Goal: Information Seeking & Learning: Understand process/instructions

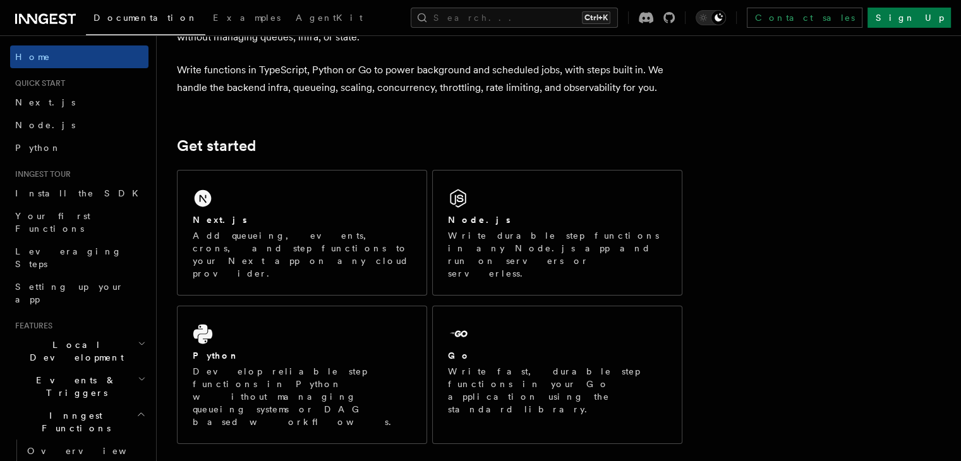
scroll to position [93, 0]
click at [95, 122] on link "Node.js" at bounding box center [79, 125] width 138 height 23
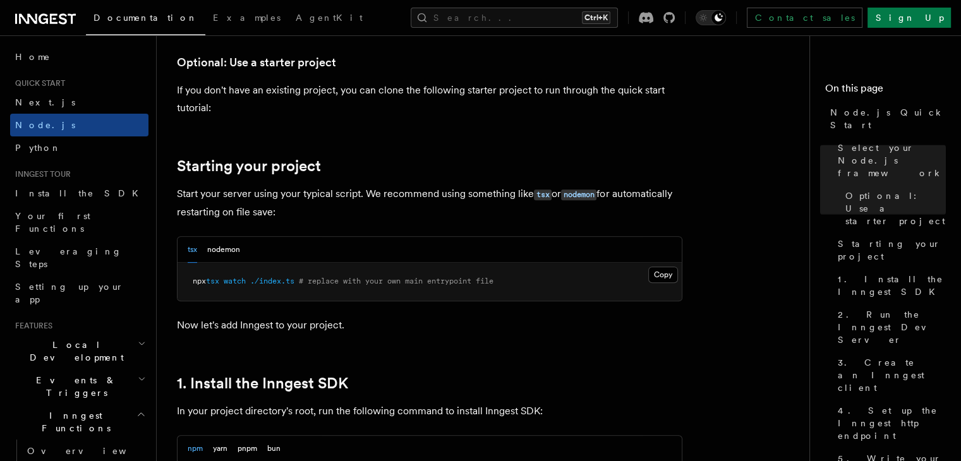
scroll to position [498, 0]
click at [232, 248] on button "nodemon" at bounding box center [223, 249] width 33 height 26
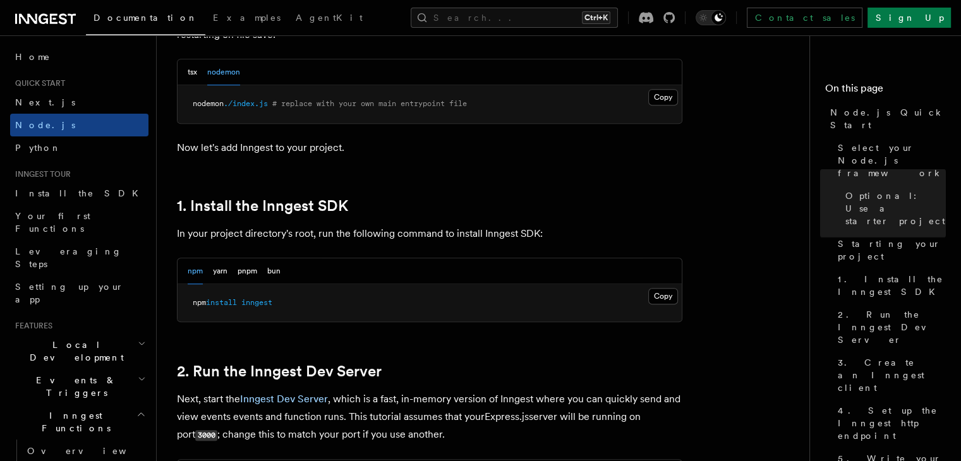
scroll to position [676, 0]
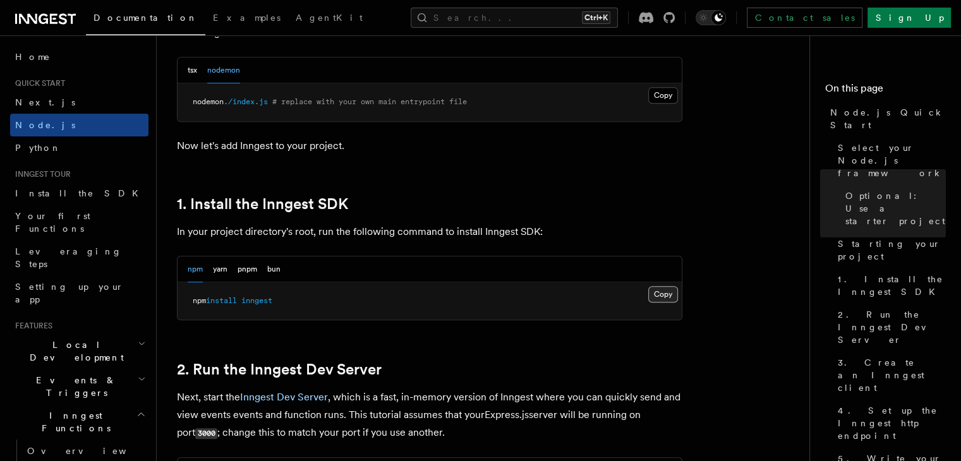
click at [664, 289] on button "Copy Copied" at bounding box center [663, 294] width 30 height 16
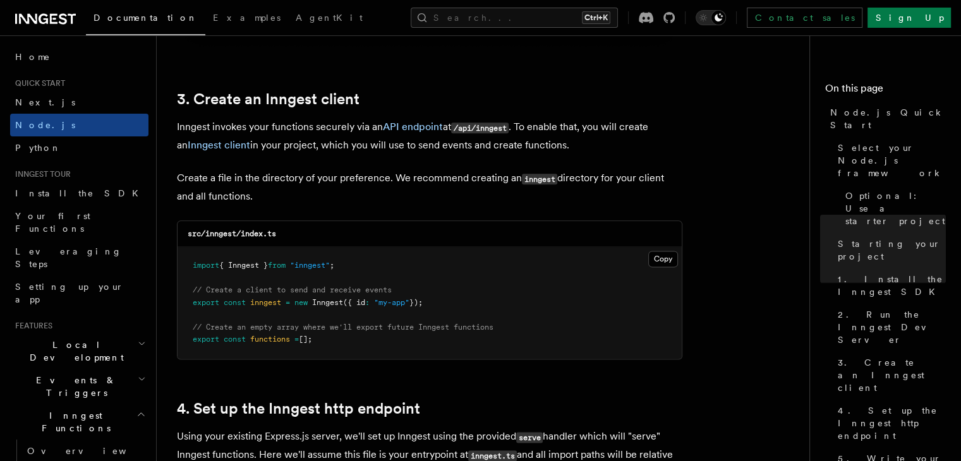
scroll to position [1571, 0]
click at [669, 256] on button "Copy Copied" at bounding box center [663, 258] width 30 height 16
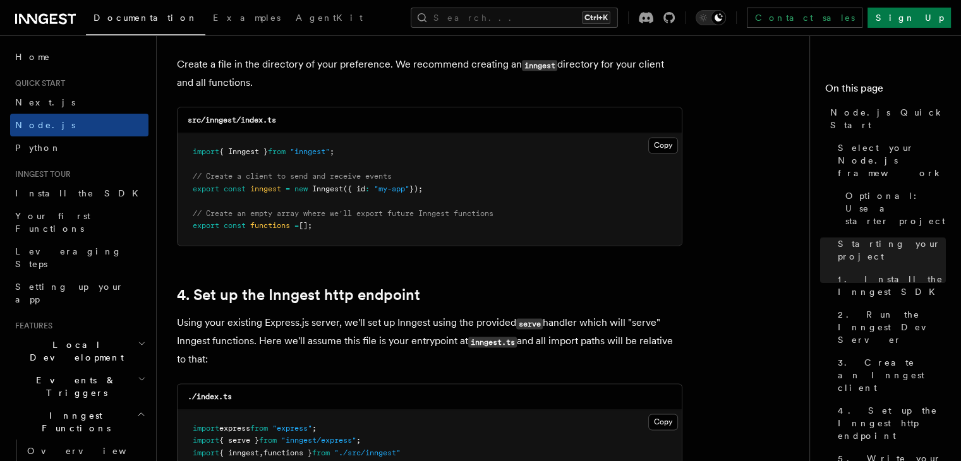
scroll to position [1685, 0]
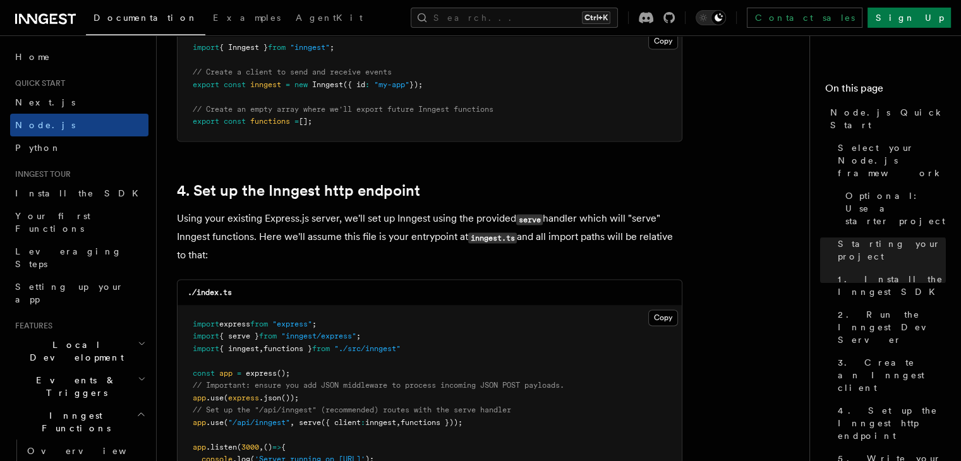
scroll to position [1795, 0]
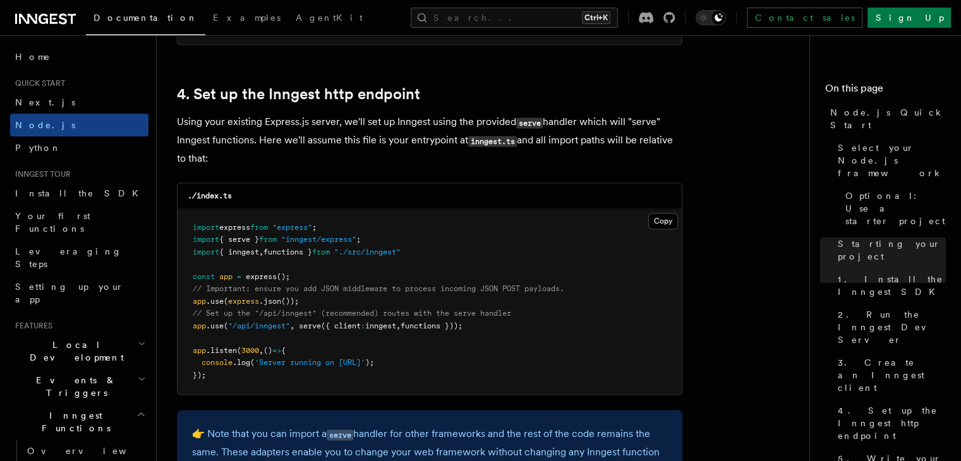
scroll to position [1887, 0]
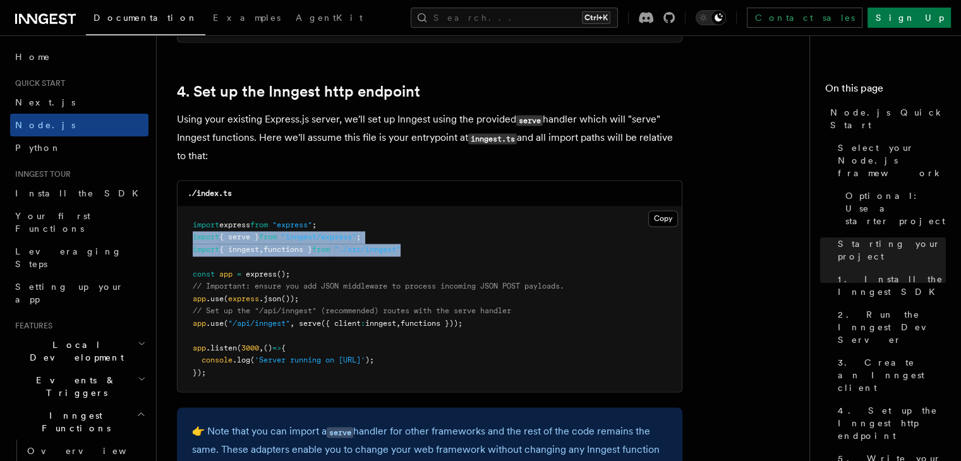
drag, startPoint x: 434, startPoint y: 244, endPoint x: 191, endPoint y: 241, distance: 243.8
click at [191, 241] on pre "import express from "express" ; import { serve } from "inngest/express" ; impor…" at bounding box center [429, 299] width 504 height 186
copy code "import { serve } from "inngest/express" ; import { inngest , functions } from "…"
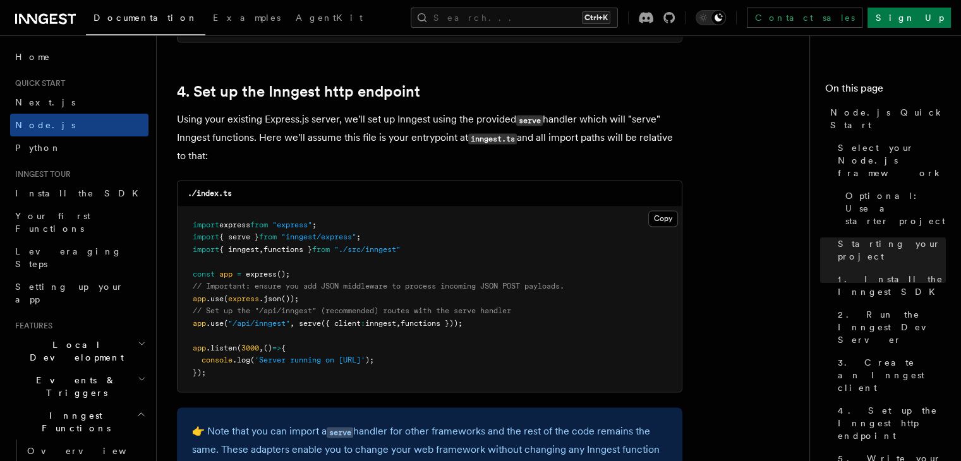
click at [356, 297] on pre "import express from "express" ; import { serve } from "inngest/express" ; impor…" at bounding box center [429, 299] width 504 height 186
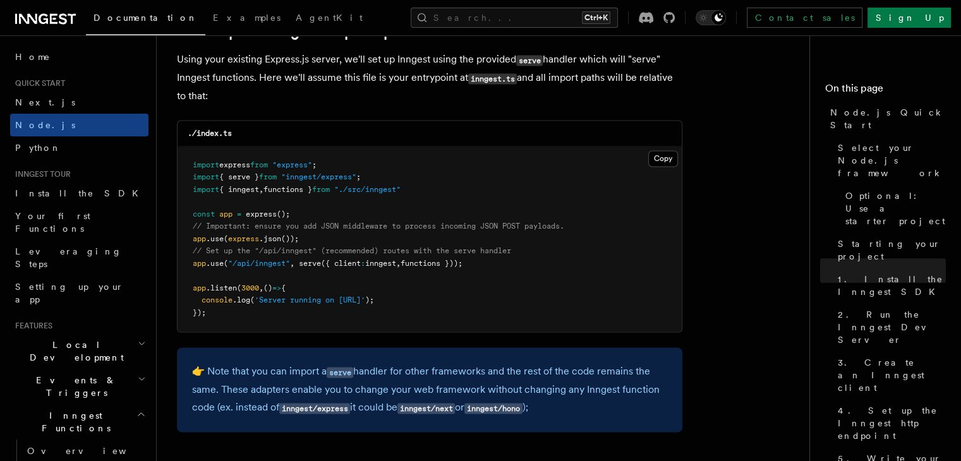
scroll to position [1948, 0]
drag, startPoint x: 486, startPoint y: 263, endPoint x: 192, endPoint y: 256, distance: 293.7
click at [192, 256] on pre "import express from "express" ; import { serve } from "inngest/express" ; impor…" at bounding box center [429, 239] width 504 height 186
copy code "// Set up the "/api/inngest" (recommended) routes with the serve handler app .u…"
click at [510, 284] on pre "import express from "express" ; import { serve } from "inngest/express" ; impor…" at bounding box center [429, 239] width 504 height 186
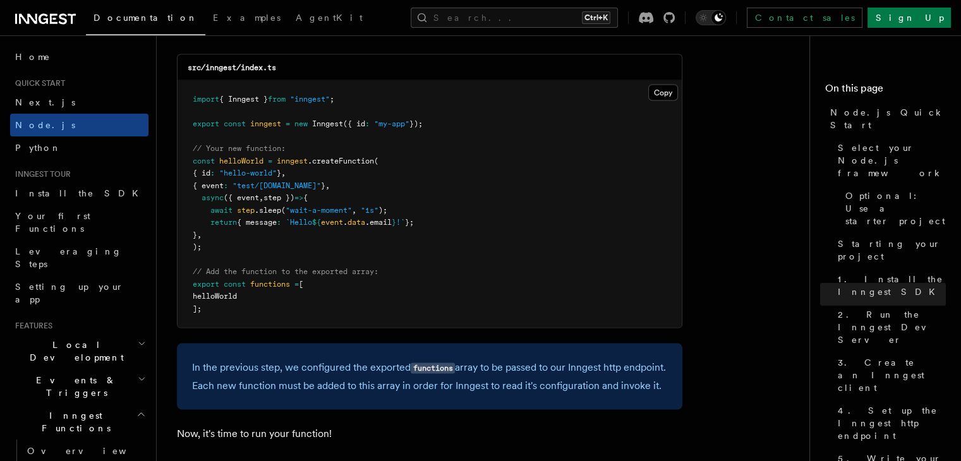
scroll to position [2545, 0]
